Goal: Task Accomplishment & Management: Use online tool/utility

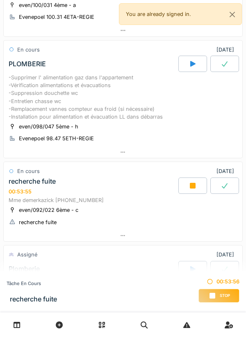
scroll to position [110, 0]
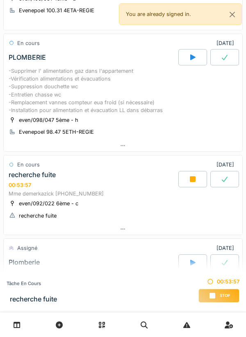
click at [205, 152] on div at bounding box center [123, 146] width 238 height 12
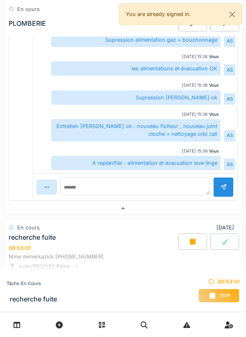
scroll to position [2, 0]
click at [186, 215] on div at bounding box center [123, 209] width 238 height 12
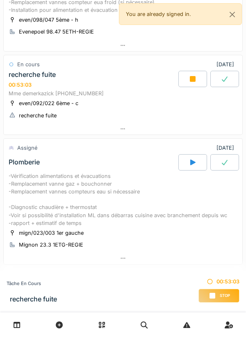
scroll to position [209, 0]
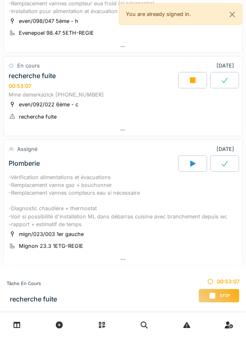
click at [204, 136] on div at bounding box center [123, 130] width 238 height 12
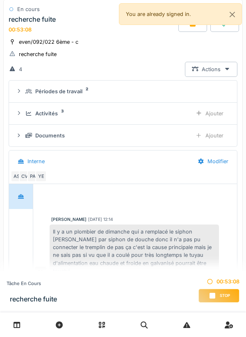
scroll to position [281, 0]
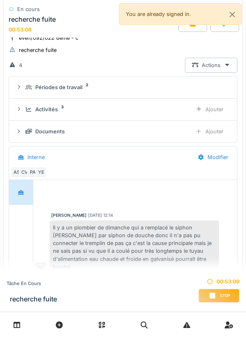
click at [179, 139] on div "Documents Ajouter" at bounding box center [123, 131] width 215 height 15
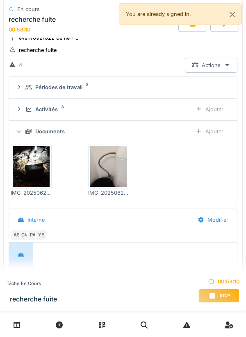
click at [189, 139] on div "Ajouter" at bounding box center [209, 131] width 42 height 15
click at [181, 136] on div "Documents" at bounding box center [105, 132] width 160 height 8
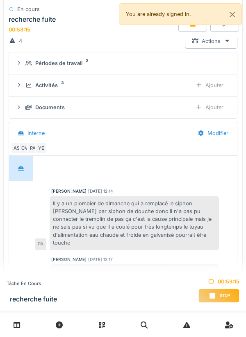
scroll to position [303, 0]
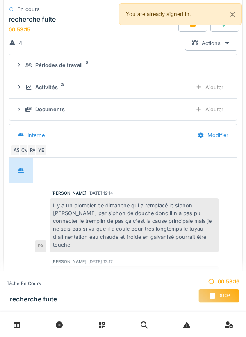
click at [174, 113] on div "Documents" at bounding box center [105, 110] width 160 height 8
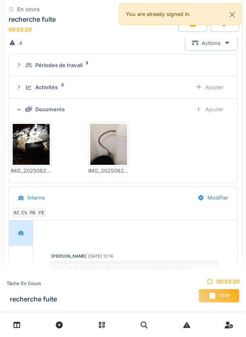
click at [100, 164] on img at bounding box center [108, 144] width 37 height 41
click at [38, 152] on img at bounding box center [31, 144] width 37 height 41
click at [199, 69] on div "Périodes de travail 2" at bounding box center [125, 65] width 201 height 8
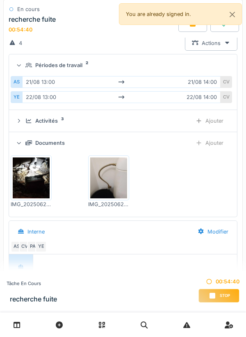
click at [218, 69] on div "Périodes de travail 2" at bounding box center [125, 65] width 201 height 8
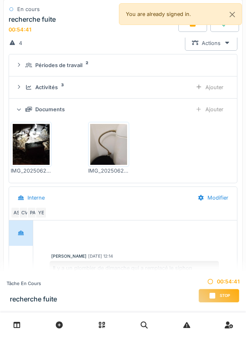
click at [206, 93] on details "Activités 3 Ajouter" at bounding box center [123, 88] width 228 height 22
click at [183, 95] on div "Activités 3 Ajouter" at bounding box center [123, 87] width 215 height 15
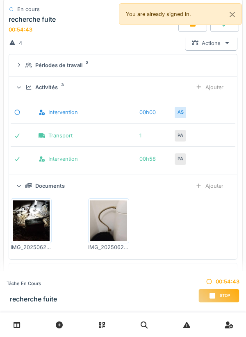
click at [190, 95] on div "Ajouter" at bounding box center [209, 87] width 42 height 15
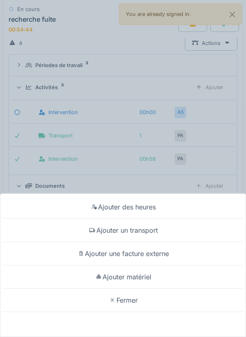
click at [187, 109] on div "Ajouter des heures Ajouter un transport Ajouter une facture externe Ajouter mat…" at bounding box center [123, 168] width 246 height 337
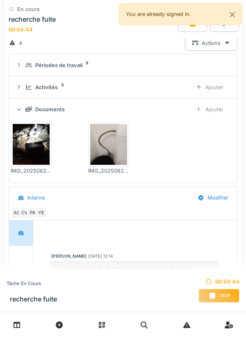
click at [182, 95] on div "Activités 3 Ajouter" at bounding box center [123, 87] width 215 height 15
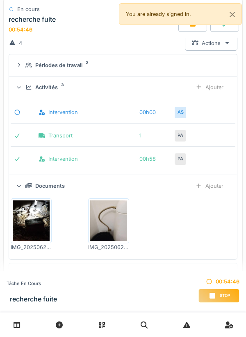
click at [188, 95] on div "Ajouter" at bounding box center [209, 87] width 42 height 15
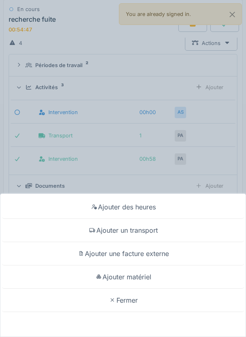
click at [185, 111] on div "Ajouter des heures Ajouter un transport Ajouter une facture externe Ajouter mat…" at bounding box center [123, 168] width 246 height 337
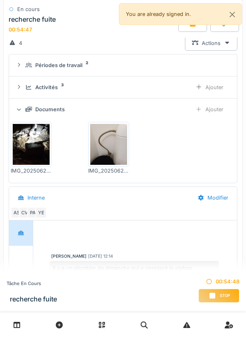
click at [164, 95] on div "Activités 3 Ajouter" at bounding box center [123, 87] width 215 height 15
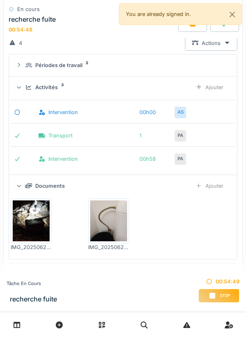
click at [148, 91] on div "Activités 3" at bounding box center [105, 88] width 160 height 8
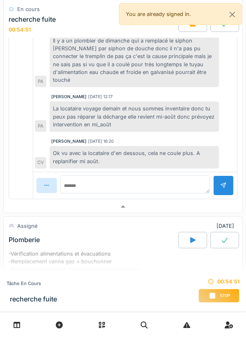
click at [150, 213] on div at bounding box center [123, 207] width 238 height 12
